Goal: Task Accomplishment & Management: Use online tool/utility

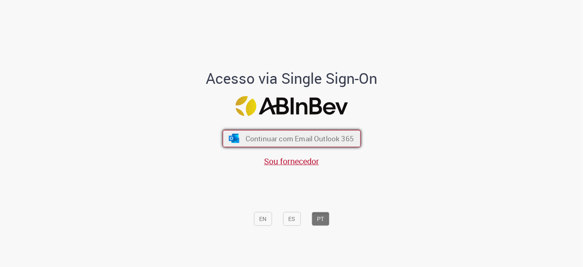
click at [308, 135] on span "Continuar com Email Outlook 365" at bounding box center [299, 138] width 108 height 9
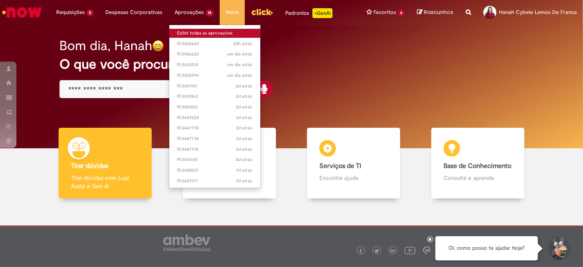
click at [189, 30] on link "Exibir todas as aprovações" at bounding box center [214, 33] width 91 height 9
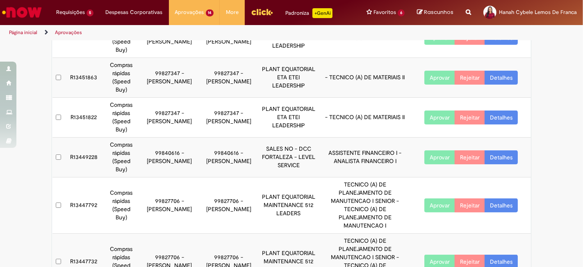
scroll to position [227, 0]
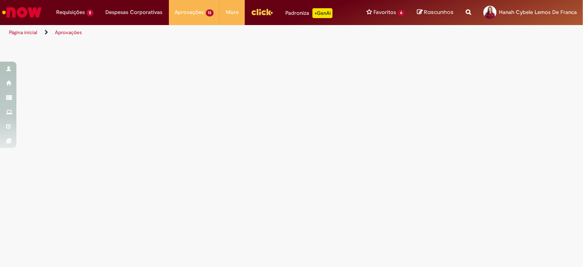
click at [455, 166] on main "Aprovações" at bounding box center [291, 153] width 583 height 226
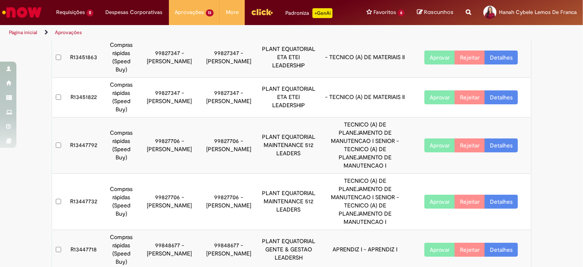
scroll to position [227, 0]
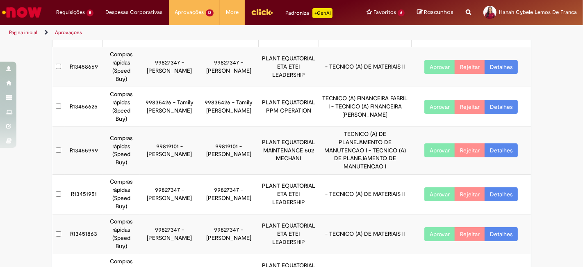
scroll to position [0, 0]
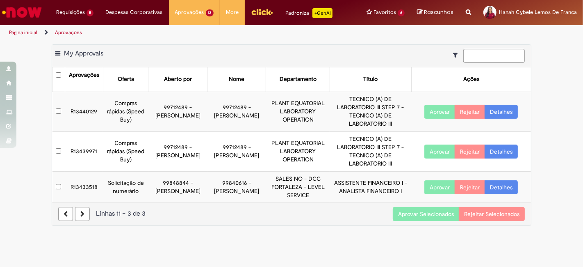
click at [402, 213] on button "Aprovar Selecionados" at bounding box center [426, 214] width 66 height 14
